Goal: Find specific page/section

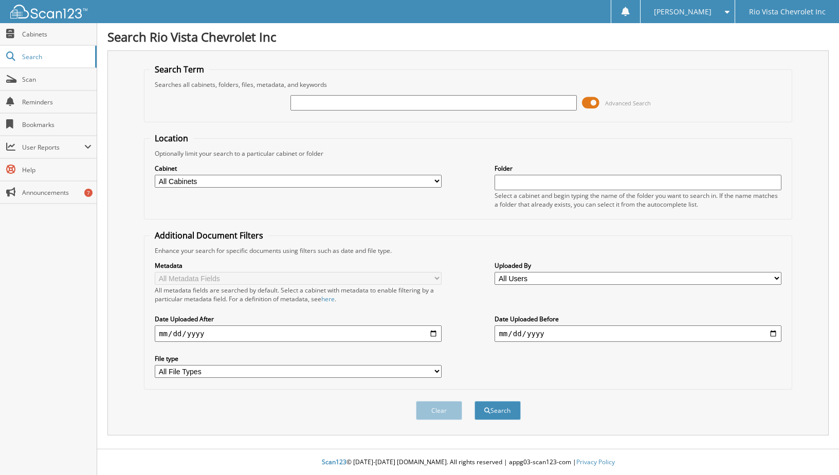
type input "N"
type input "MACY"
click at [474, 401] on button "Search" at bounding box center [497, 410] width 46 height 19
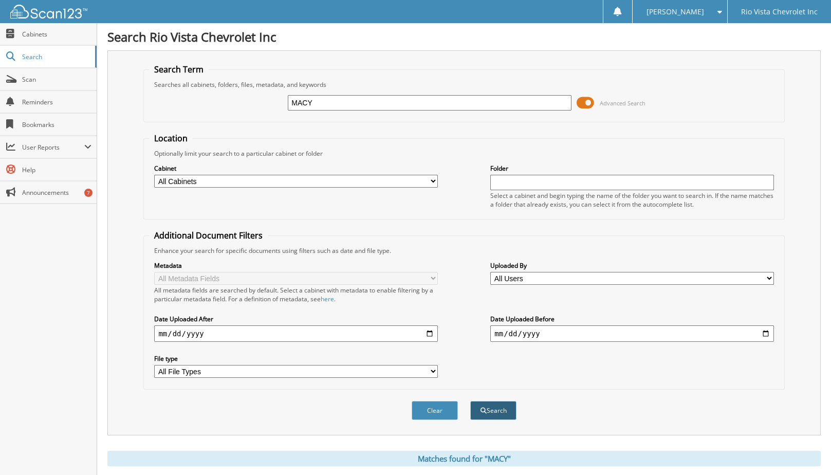
click at [501, 413] on button "Search" at bounding box center [493, 410] width 46 height 19
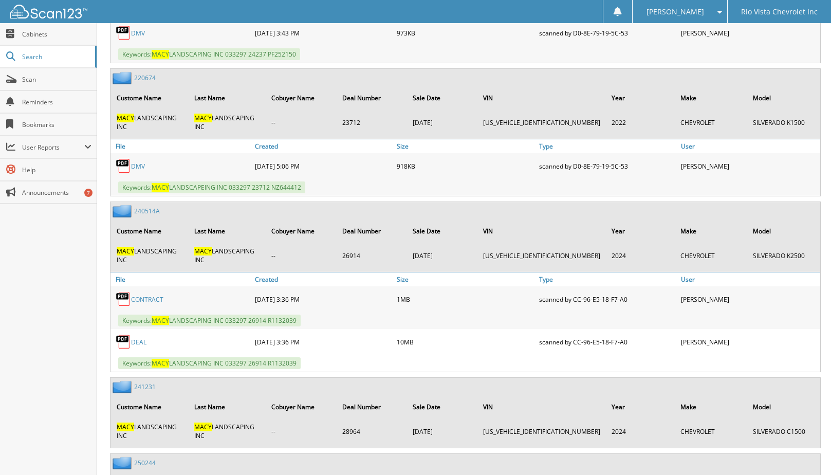
scroll to position [769, 0]
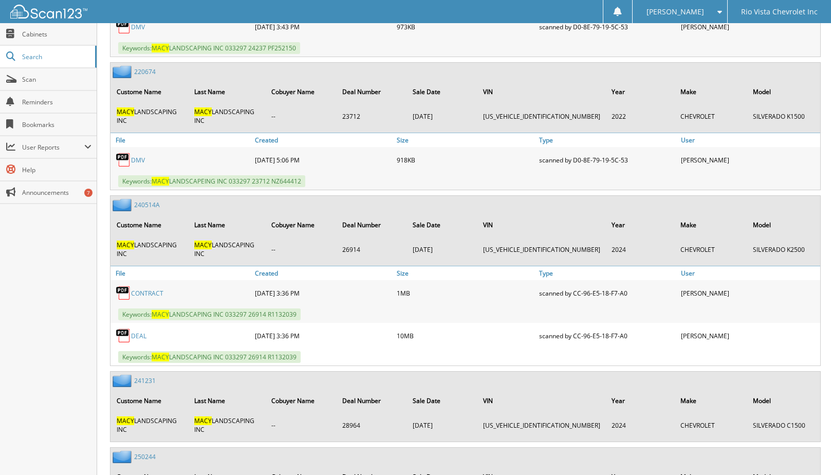
click at [137, 338] on link "DEAL" at bounding box center [138, 335] width 15 height 9
